Goal: Information Seeking & Learning: Learn about a topic

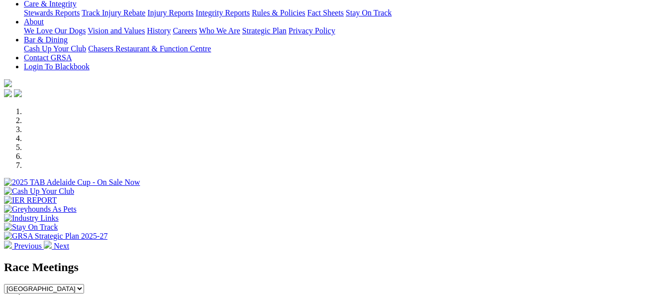
scroll to position [199, 0]
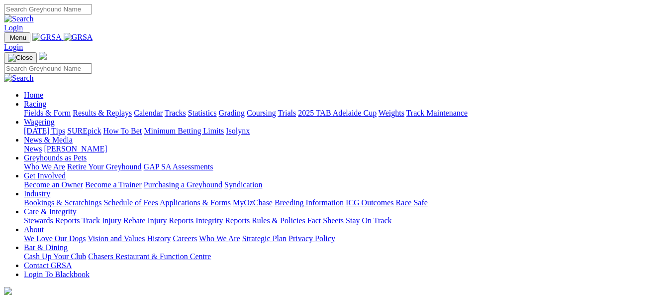
scroll to position [348, 0]
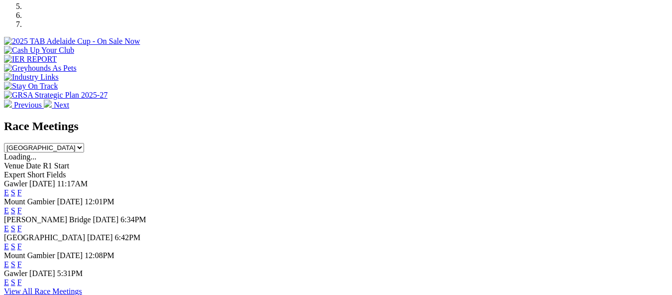
click at [9, 278] on link "E" at bounding box center [6, 282] width 5 height 8
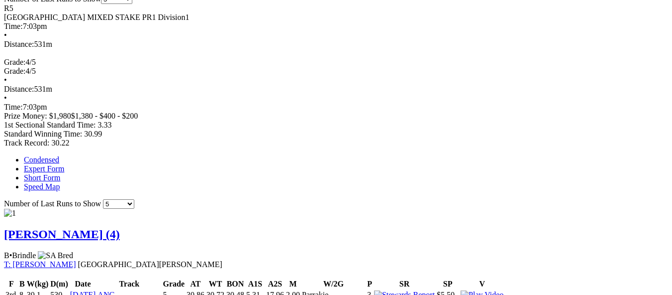
scroll to position [548, 0]
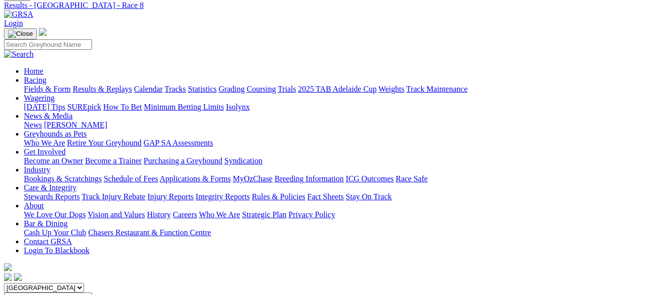
scroll to position [100, 0]
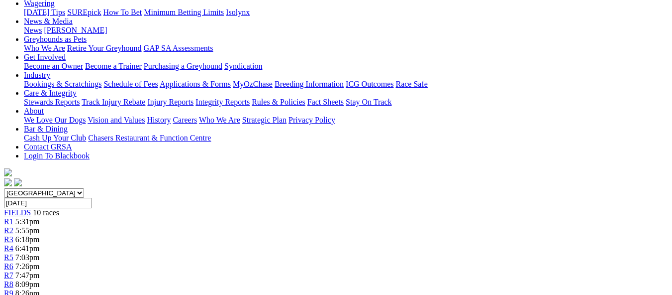
scroll to position [50, 0]
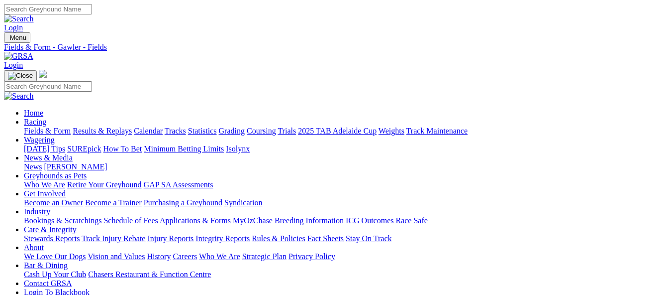
scroll to position [100, 0]
